Goal: Task Accomplishment & Management: Manage account settings

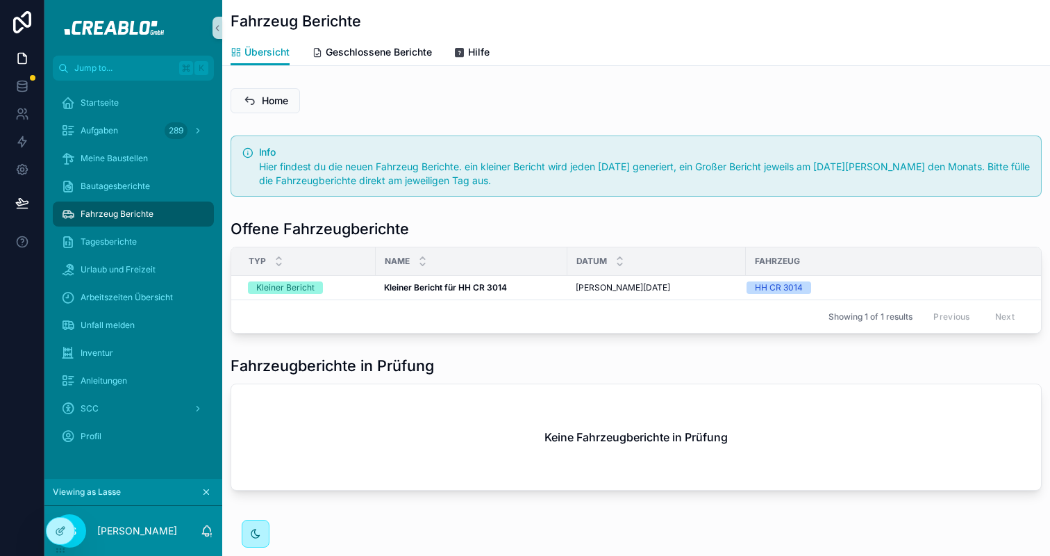
click at [138, 215] on span "Fahrzeug Berichte" at bounding box center [117, 213] width 73 height 11
click at [207, 490] on icon "scrollable content" at bounding box center [206, 492] width 5 height 5
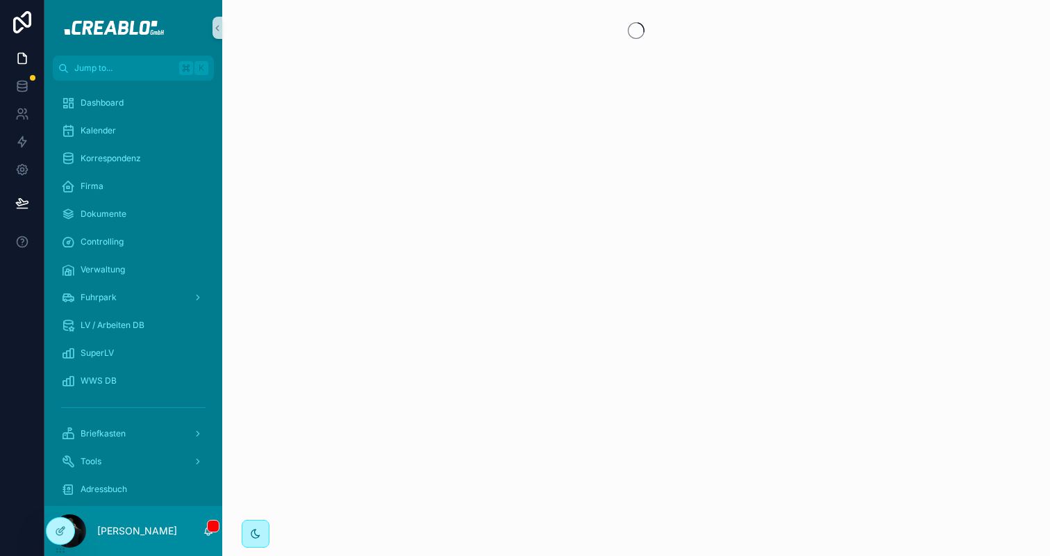
click at [198, 535] on div "[PERSON_NAME]" at bounding box center [133, 531] width 178 height 50
click at [213, 531] on span "scrollable content" at bounding box center [213, 525] width 12 height 12
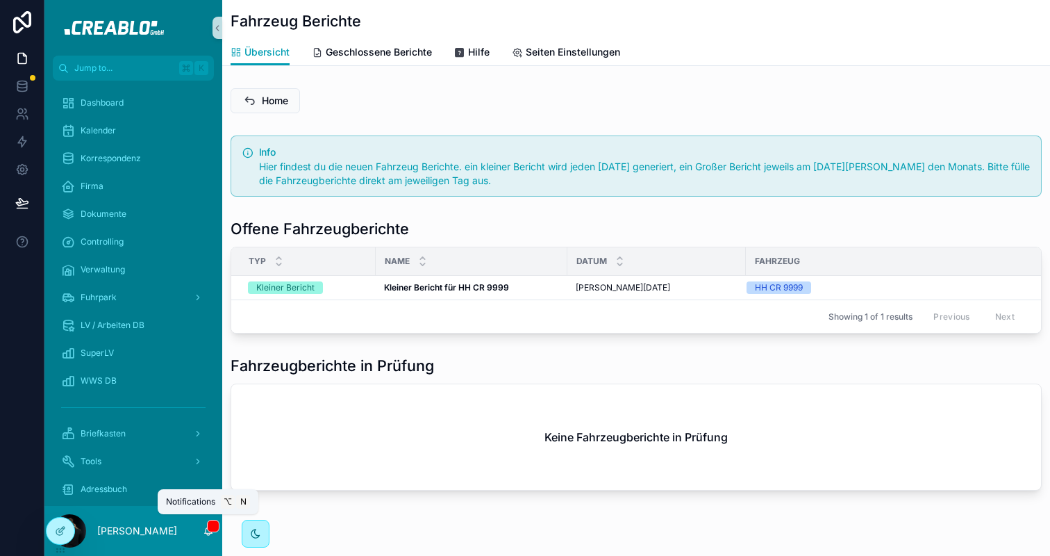
click at [208, 530] on span "scrollable content" at bounding box center [213, 525] width 12 height 12
click at [408, 90] on div "Home" at bounding box center [636, 100] width 811 height 25
click at [134, 292] on div "Fuhrpark" at bounding box center [133, 297] width 144 height 22
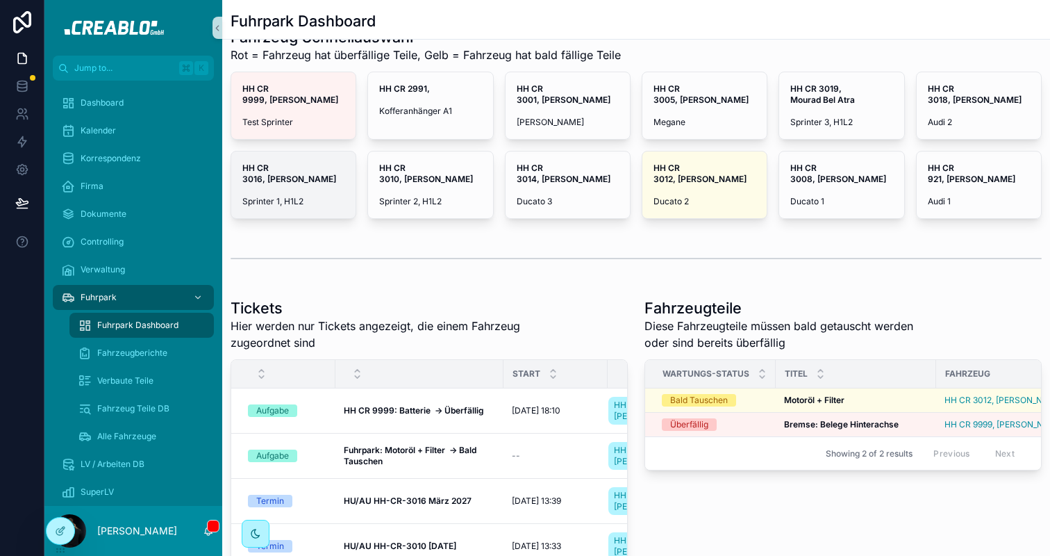
scroll to position [44, 0]
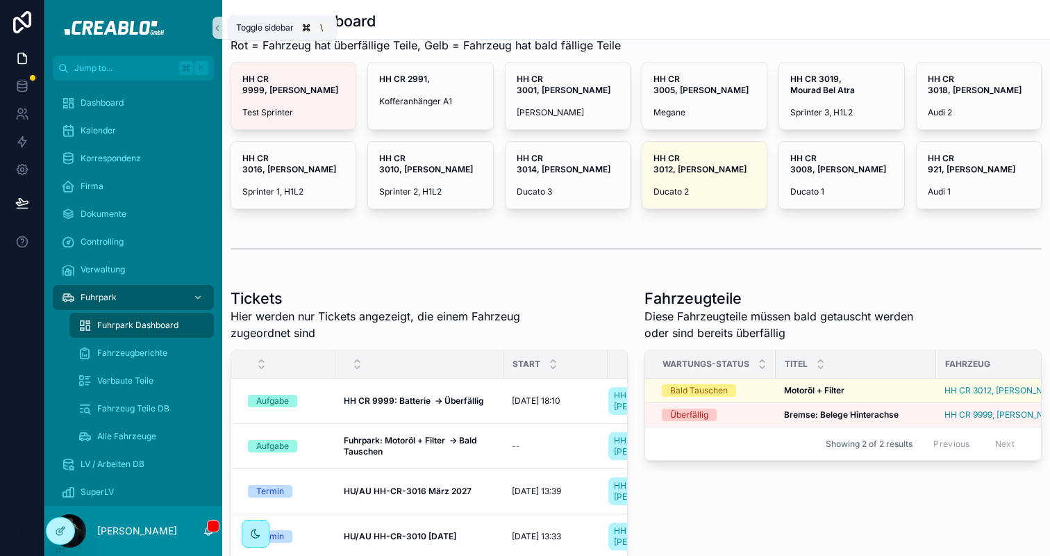
click at [219, 31] on icon "scrollable content" at bounding box center [217, 28] width 10 height 10
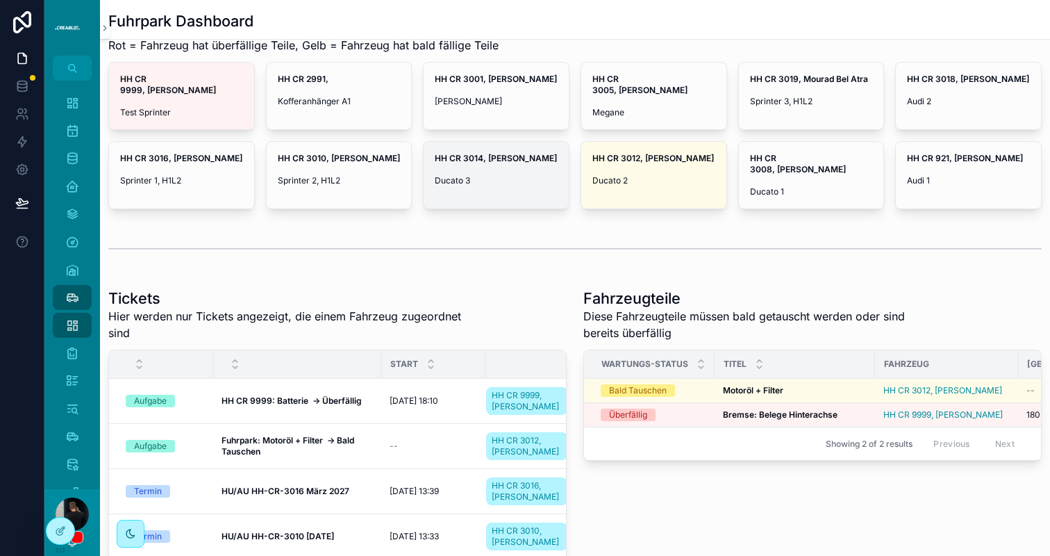
click at [486, 175] on span "Ducato 3" at bounding box center [496, 180] width 123 height 11
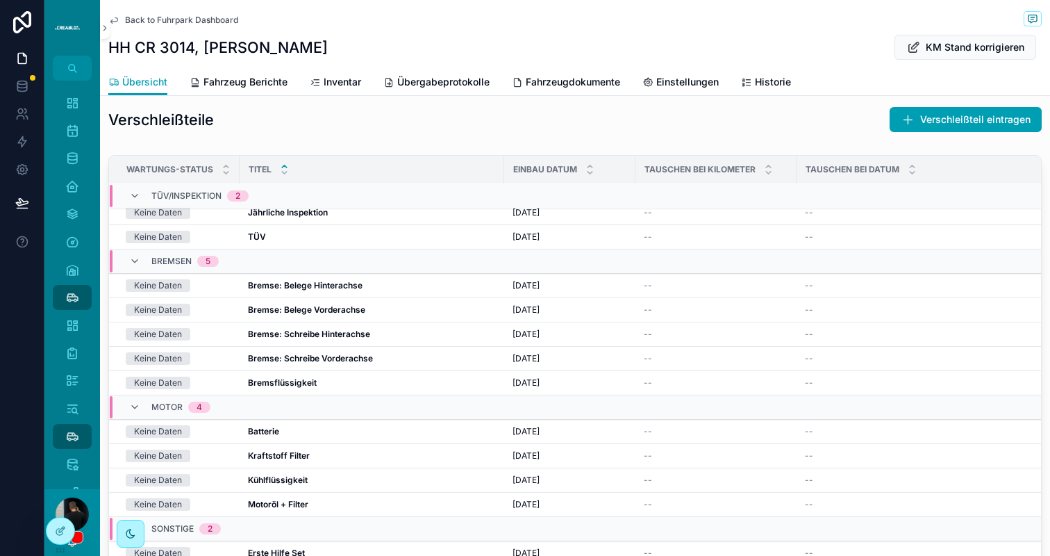
scroll to position [31, 0]
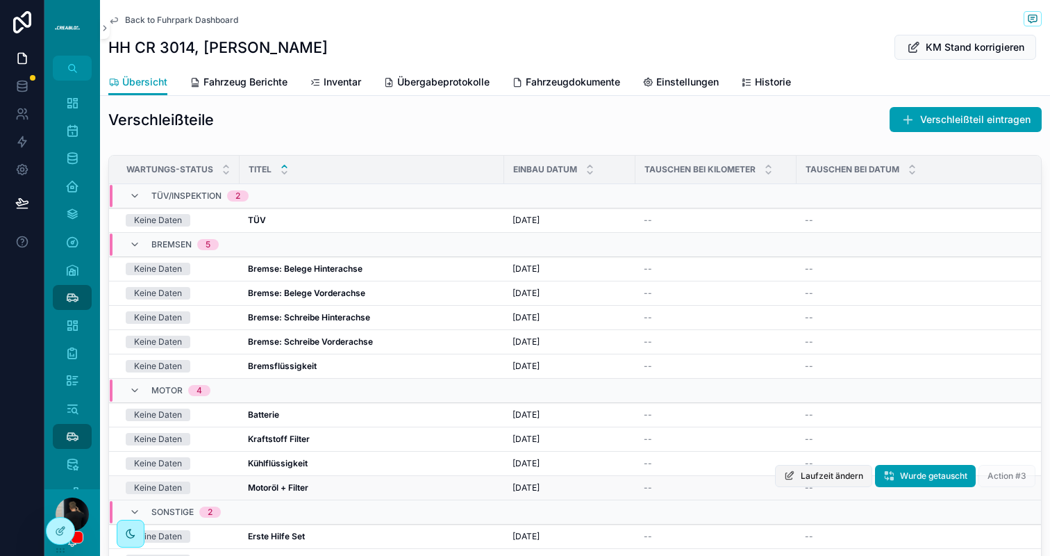
click at [824, 481] on span "Laufzeit ändern" at bounding box center [832, 475] width 62 height 11
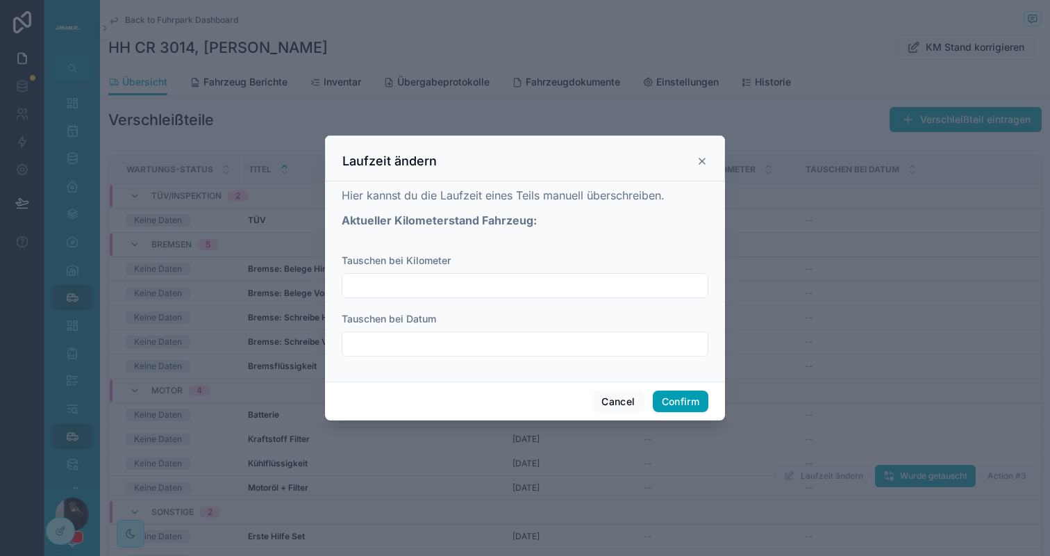
click at [455, 291] on input "text" at bounding box center [524, 285] width 365 height 19
click at [439, 351] on input "text" at bounding box center [524, 343] width 365 height 19
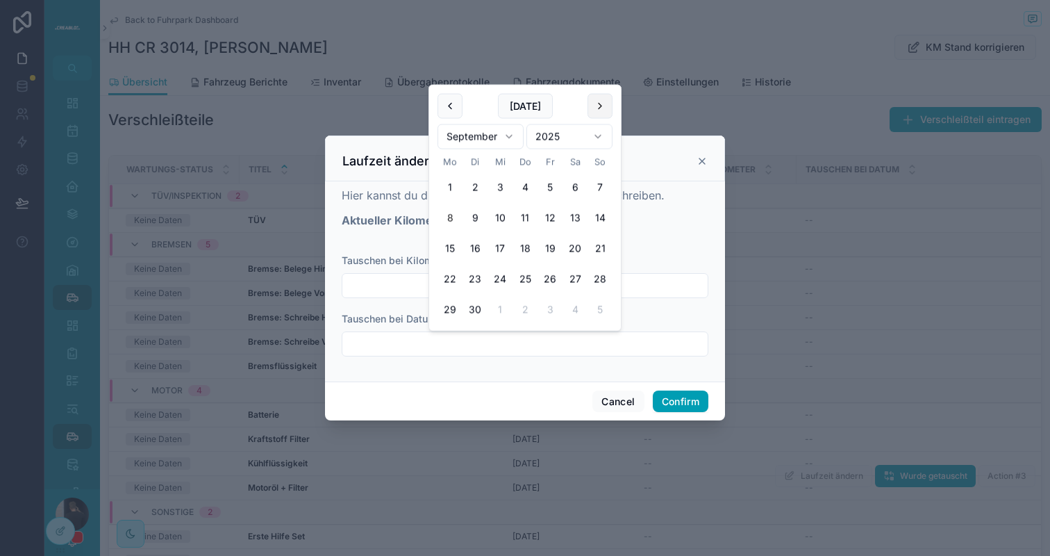
click at [597, 105] on button at bounding box center [599, 106] width 25 height 25
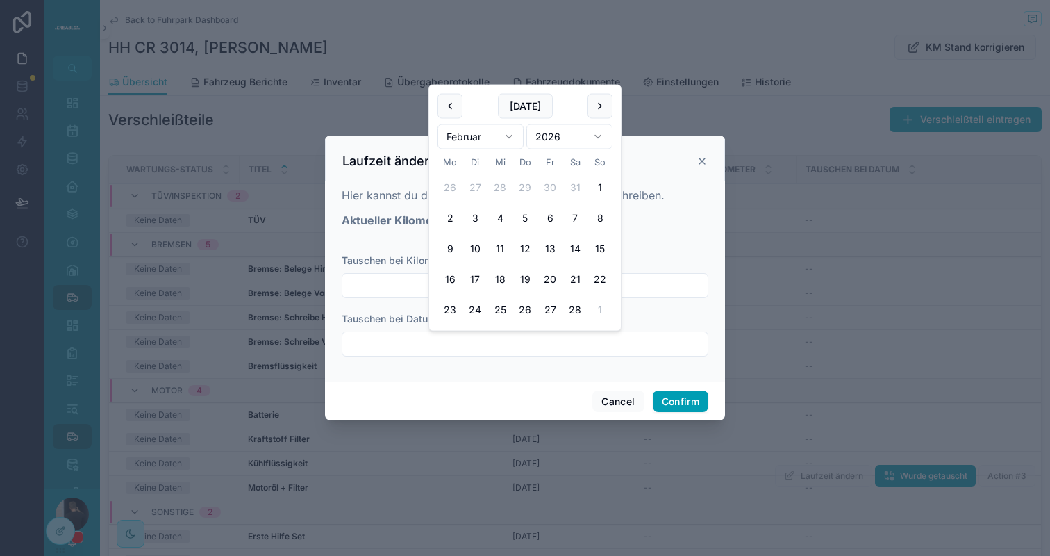
click at [597, 105] on button at bounding box center [599, 106] width 25 height 25
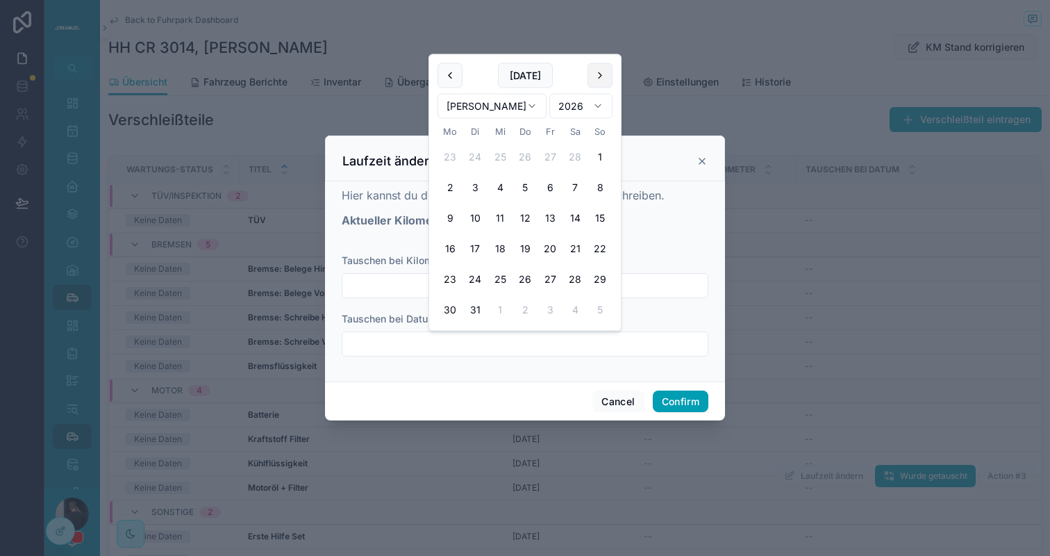
click at [597, 74] on button at bounding box center [599, 75] width 25 height 25
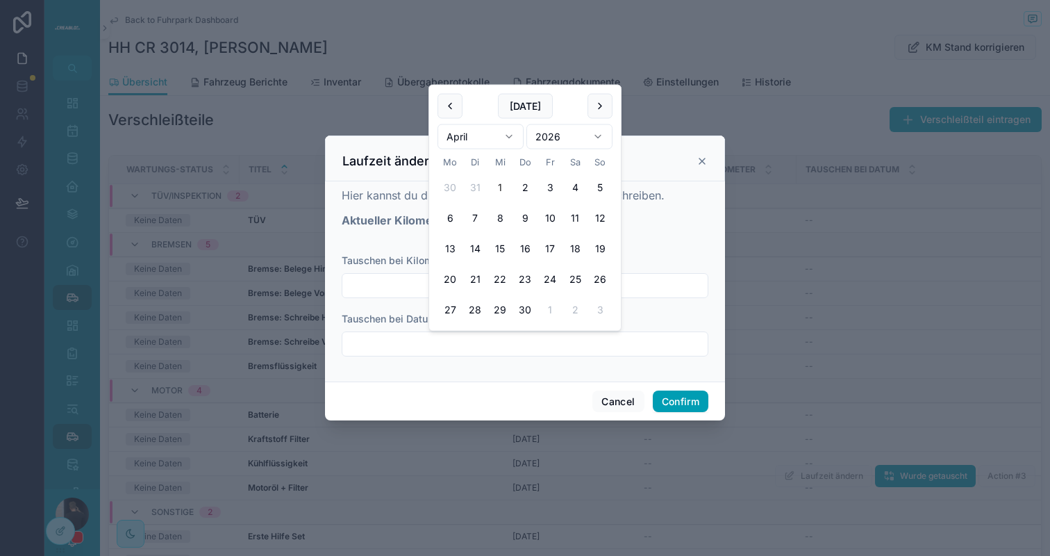
click at [503, 185] on button "1" at bounding box center [499, 187] width 25 height 25
type input "********"
click at [693, 394] on button "Confirm" at bounding box center [681, 401] width 56 height 22
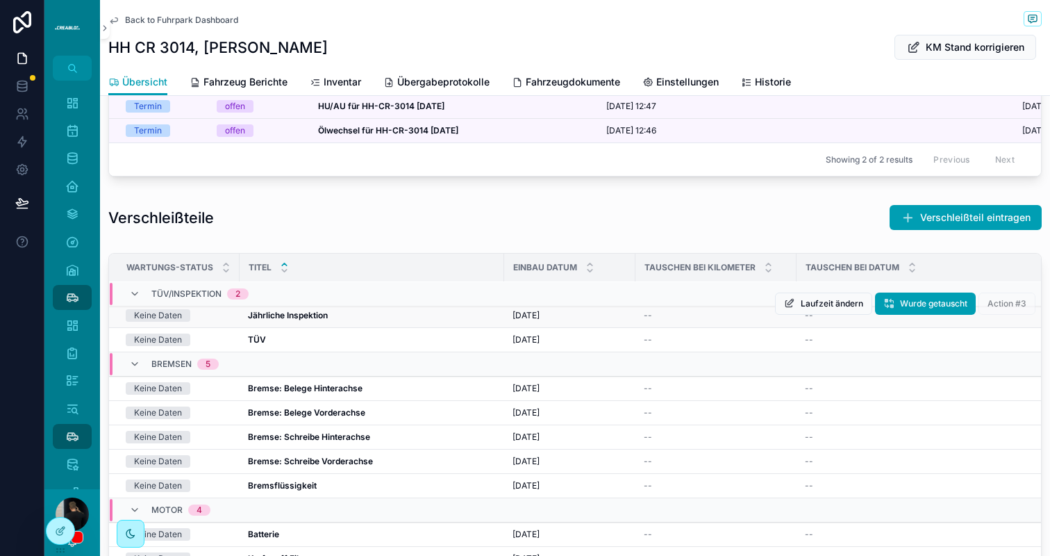
scroll to position [0, 0]
